Goal: Task Accomplishment & Management: Use online tool/utility

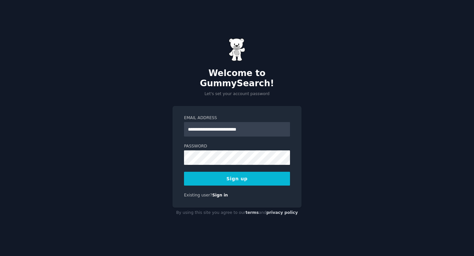
click at [261, 172] on button "Sign up" at bounding box center [237, 179] width 106 height 14
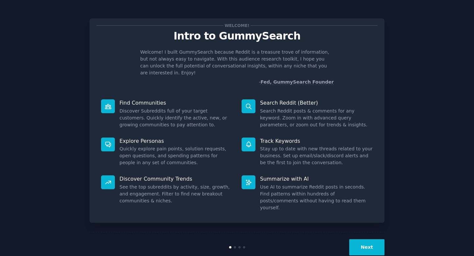
click at [234, 246] on div at bounding box center [237, 247] width 98 height 2
click at [234, 246] on div at bounding box center [235, 247] width 2 height 2
click at [363, 239] on button "Next" at bounding box center [366, 247] width 35 height 16
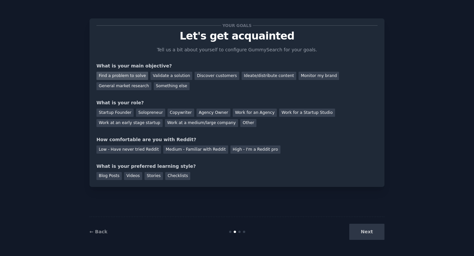
click at [139, 78] on div "Find a problem to solve" at bounding box center [122, 76] width 52 height 8
click at [240, 123] on div "Other" at bounding box center [248, 123] width 16 height 8
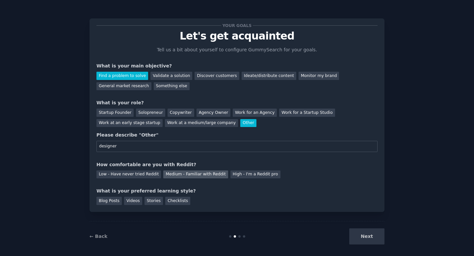
type input "designer"
click at [172, 175] on div "Medium - Familiar with Reddit" at bounding box center [195, 175] width 65 height 8
click at [120, 202] on div "Blog Posts" at bounding box center [108, 201] width 25 height 8
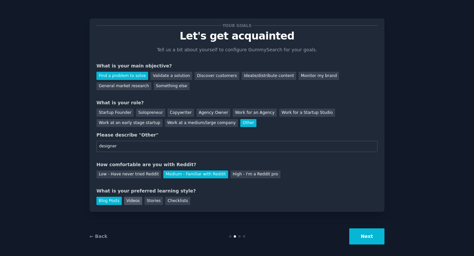
click at [136, 202] on div "Videos" at bounding box center [133, 201] width 18 height 8
click at [145, 202] on div "Stories" at bounding box center [154, 201] width 18 height 8
click at [170, 202] on div "Checklists" at bounding box center [177, 201] width 25 height 8
click at [113, 204] on div "Blog Posts" at bounding box center [108, 201] width 25 height 8
click at [357, 234] on button "Next" at bounding box center [366, 237] width 35 height 16
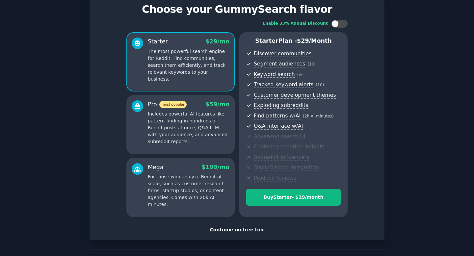
scroll to position [50, 0]
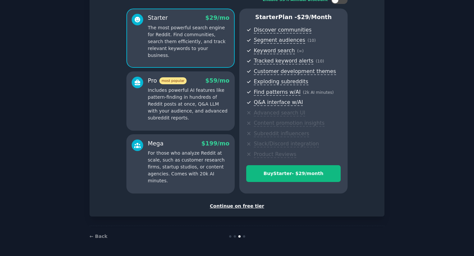
click at [238, 208] on div "Continue on free tier" at bounding box center [236, 206] width 281 height 7
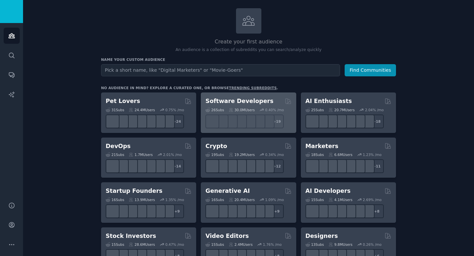
scroll to position [35, 0]
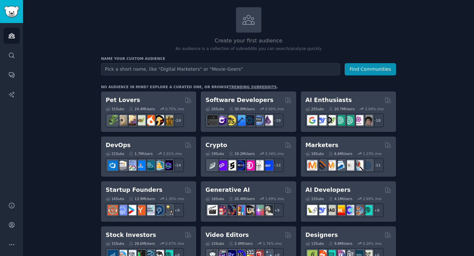
click at [214, 69] on input "text" at bounding box center [220, 69] width 239 height 12
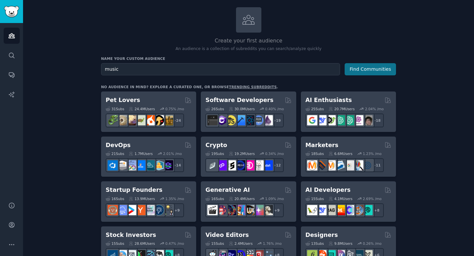
type input "music"
click at [365, 67] on button "Find Communities" at bounding box center [370, 69] width 51 height 12
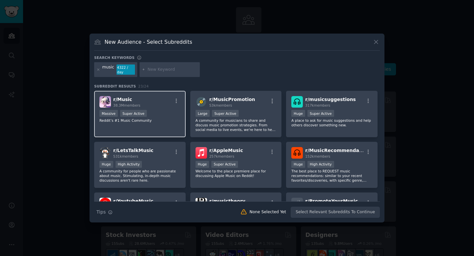
click at [163, 111] on div "Massive Super Active" at bounding box center [139, 114] width 81 height 8
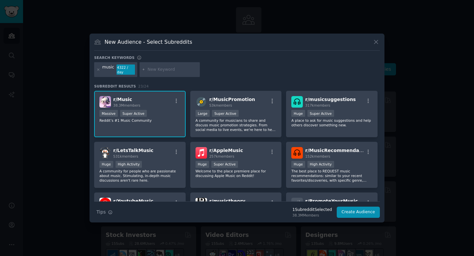
click at [160, 112] on div "Massive Super Active" at bounding box center [139, 114] width 81 height 8
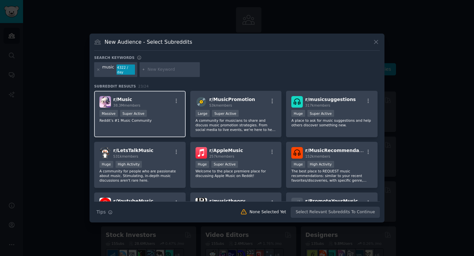
click at [160, 112] on div "Massive Super Active" at bounding box center [139, 114] width 81 height 8
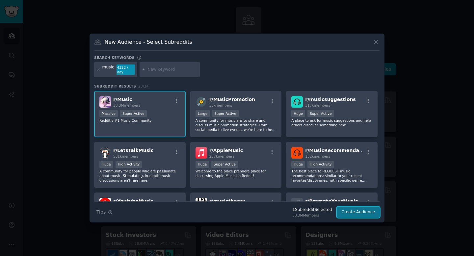
click at [357, 210] on button "Create Audience" at bounding box center [358, 212] width 43 height 11
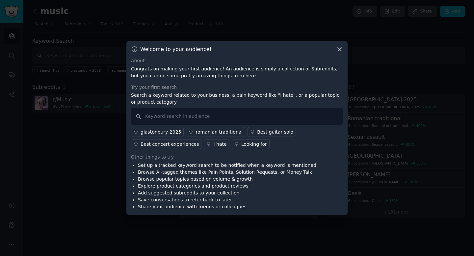
click at [248, 134] on link "Best guitar solo" at bounding box center [272, 132] width 48 height 10
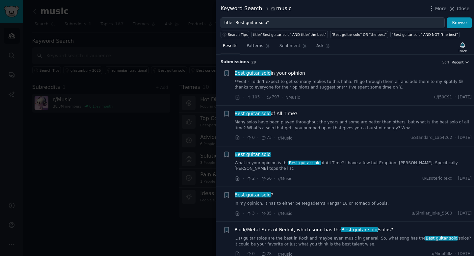
click at [324, 85] on link "**Edit - I didn’t expect to get so many replies to this haha. I’ll go through t…" at bounding box center [353, 85] width 237 height 12
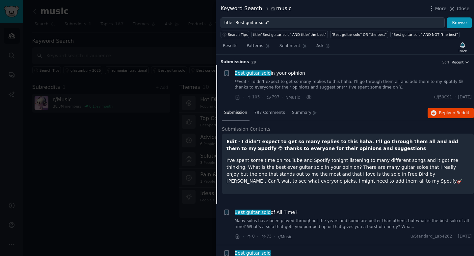
scroll to position [10, 0]
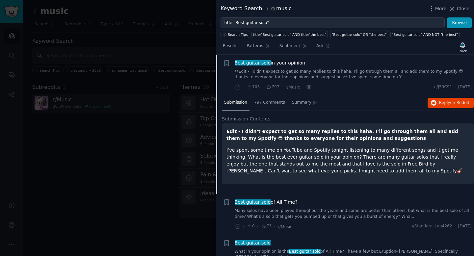
click at [329, 101] on div "Submission 797 Comments Summary Reply on Reddit" at bounding box center [348, 103] width 252 height 16
click at [325, 90] on div "· 105 · 797 · r/Music · u/J59C91 · [DATE]" at bounding box center [353, 87] width 237 height 7
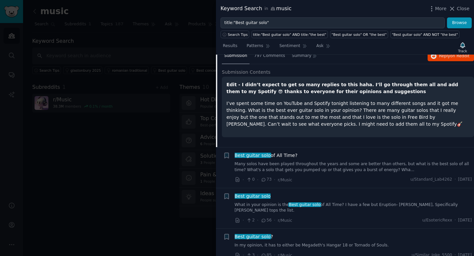
scroll to position [0, 0]
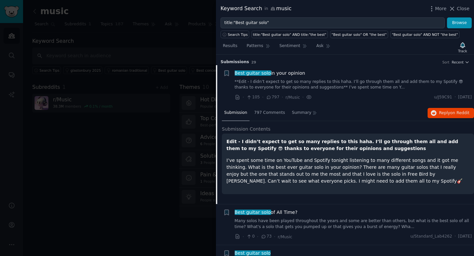
click at [454, 11] on icon at bounding box center [452, 8] width 7 height 7
